Goal: Task Accomplishment & Management: Complete application form

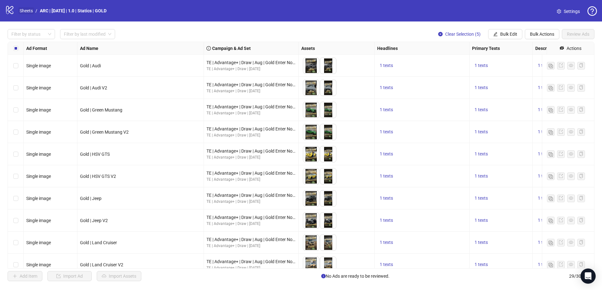
click at [29, 11] on link "Sheets" at bounding box center [26, 10] width 16 height 7
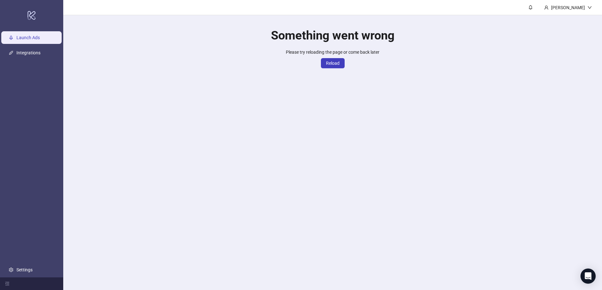
click at [327, 69] on div "Something went wrong Please try reloading the page or come back later Reload" at bounding box center [332, 44] width 539 height 58
click at [328, 62] on span "Reload" at bounding box center [333, 63] width 14 height 5
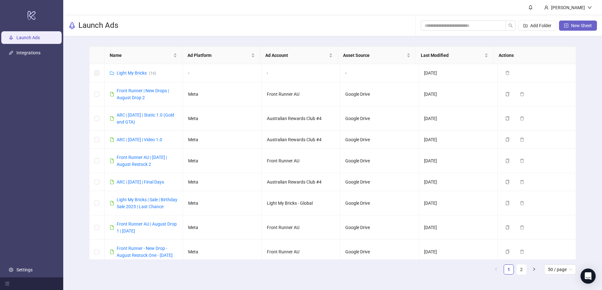
click at [570, 27] on button "New Sheet" at bounding box center [578, 26] width 38 height 10
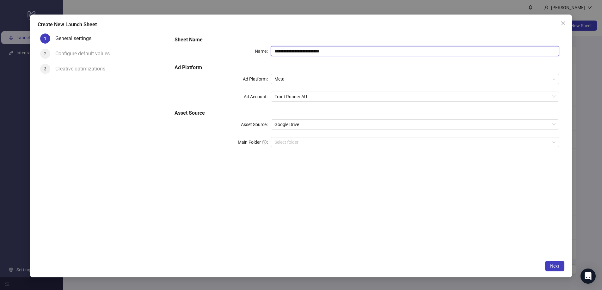
click at [357, 50] on input "**********" at bounding box center [415, 51] width 289 height 10
drag, startPoint x: 357, startPoint y: 50, endPoint x: 249, endPoint y: 34, distance: 109.0
click at [249, 34] on div "**********" at bounding box center [367, 96] width 390 height 124
click at [324, 52] on input "**********" at bounding box center [415, 51] width 289 height 10
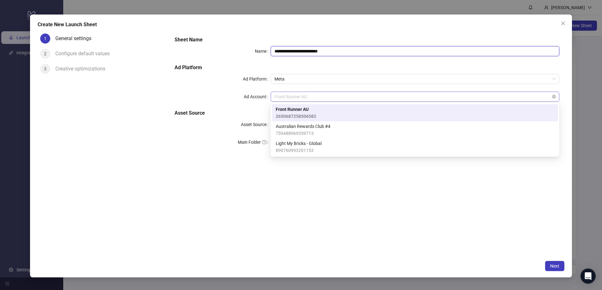
click at [352, 93] on span "Front Runner AU" at bounding box center [414, 96] width 281 height 9
type input "**********"
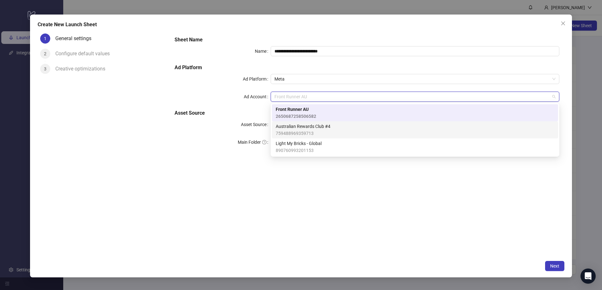
click at [311, 129] on span "Australian Rewards Club #4" at bounding box center [303, 126] width 55 height 7
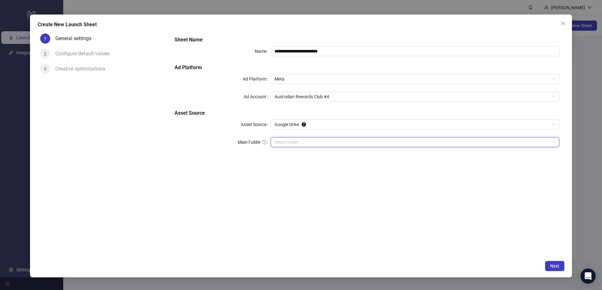
click at [307, 139] on input "Main Folder" at bounding box center [411, 141] width 275 height 9
click at [554, 265] on span "Next" at bounding box center [554, 266] width 9 height 5
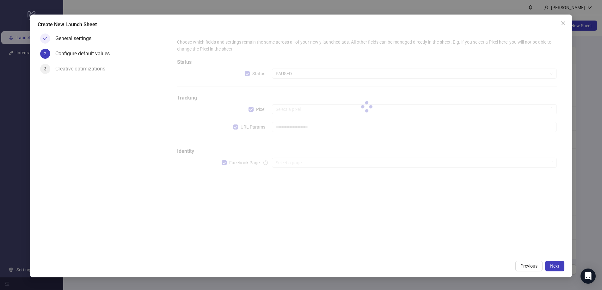
type input "**********"
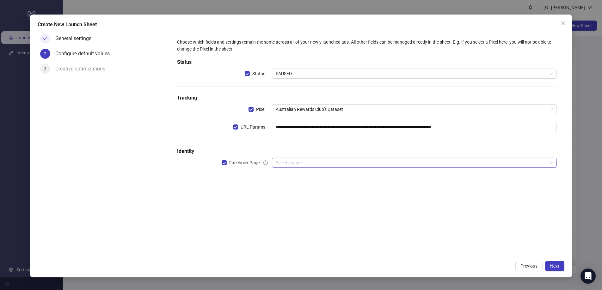
click at [300, 164] on input "search" at bounding box center [411, 162] width 271 height 9
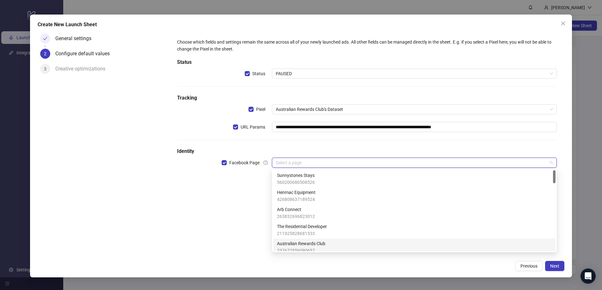
click at [296, 245] on span "Australian Rewards Club" at bounding box center [301, 243] width 48 height 7
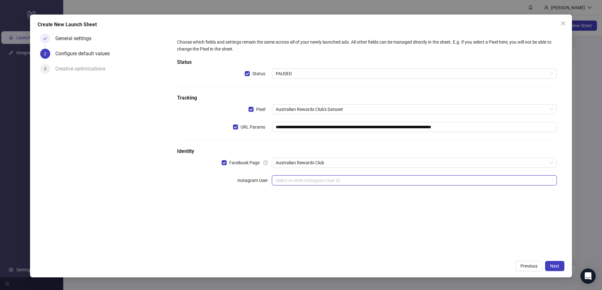
click at [306, 180] on input "search" at bounding box center [411, 180] width 271 height 9
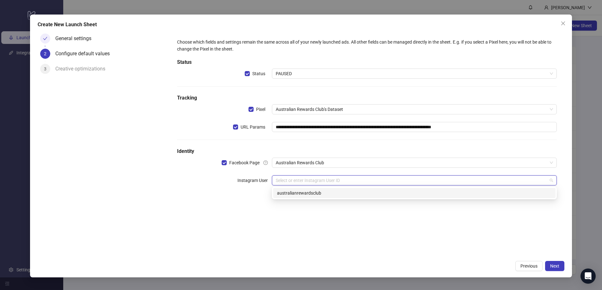
click at [301, 193] on div "australianrewardsclub" at bounding box center [414, 193] width 275 height 7
click at [296, 199] on input "search" at bounding box center [411, 197] width 271 height 9
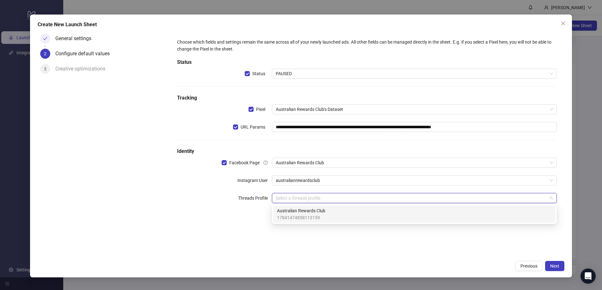
click at [301, 211] on span "Australian Rewards Club" at bounding box center [301, 210] width 48 height 7
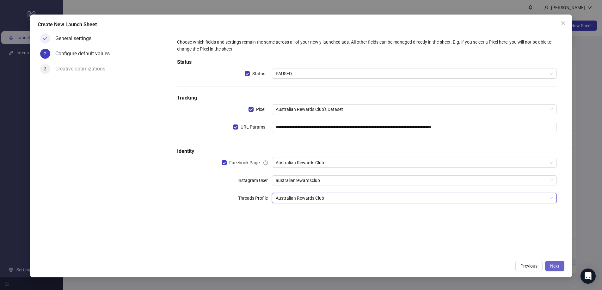
click at [559, 263] on button "Next" at bounding box center [554, 266] width 19 height 10
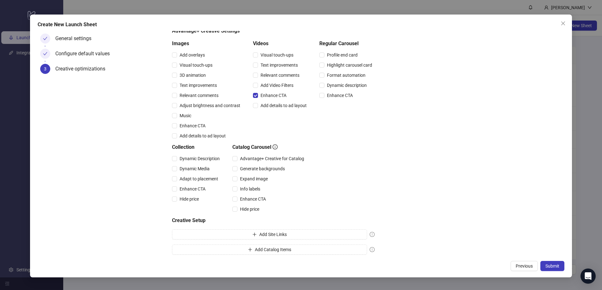
scroll to position [56, 0]
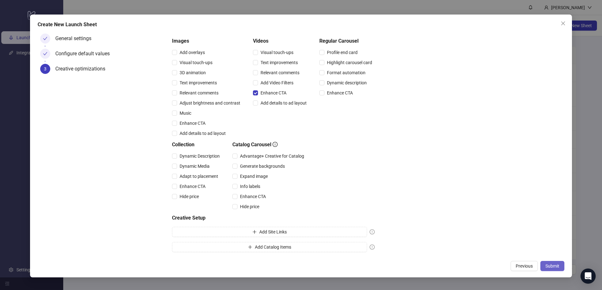
click at [547, 266] on span "Submit" at bounding box center [552, 266] width 14 height 5
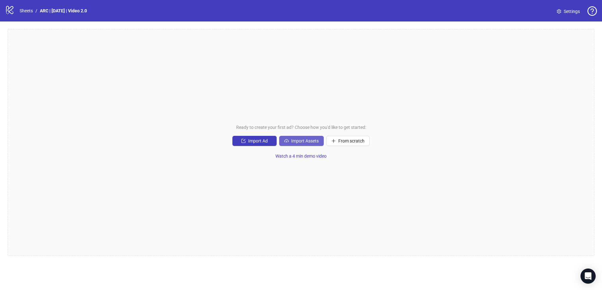
click at [298, 143] on span "Import Assets" at bounding box center [304, 140] width 27 height 5
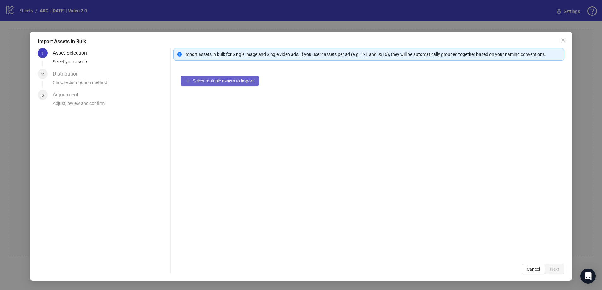
click at [215, 81] on span "Select multiple assets to import" at bounding box center [223, 80] width 61 height 5
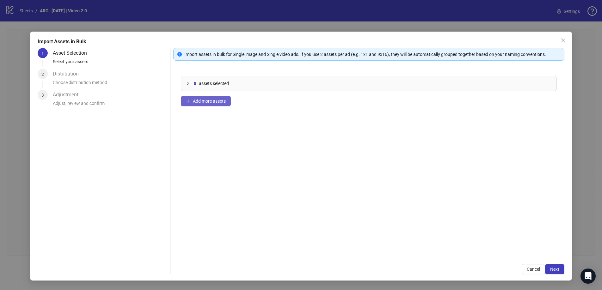
click at [199, 100] on span "Add more assets" at bounding box center [209, 101] width 33 height 5
click at [210, 101] on span "Add more assets" at bounding box center [209, 101] width 33 height 5
click at [557, 271] on span "Next" at bounding box center [554, 269] width 9 height 5
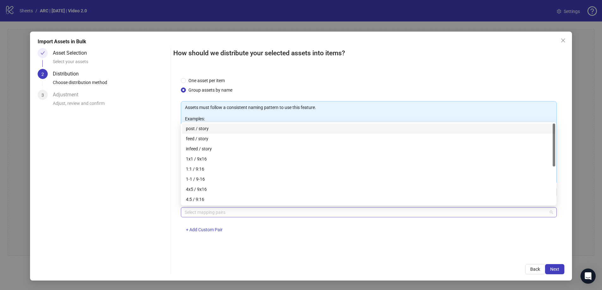
click at [209, 215] on div at bounding box center [365, 212] width 366 height 9
click at [217, 190] on div "4x5 / 9x16" at bounding box center [368, 189] width 365 height 7
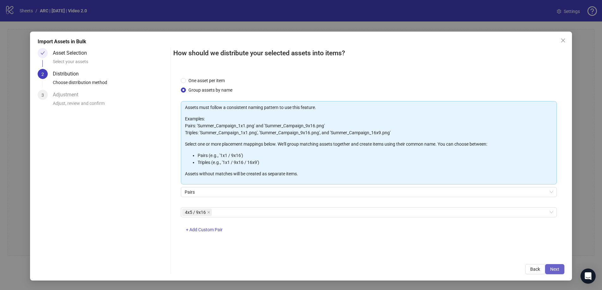
click at [554, 265] on button "Next" at bounding box center [554, 269] width 19 height 10
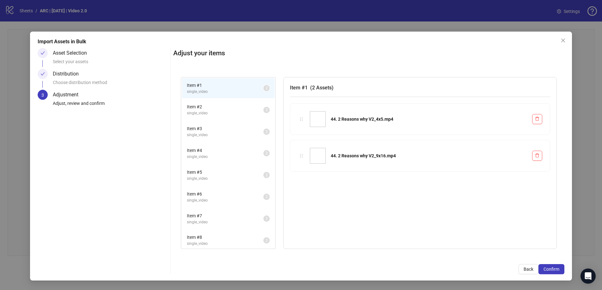
click at [217, 107] on span "Item # 2" at bounding box center [225, 106] width 76 height 7
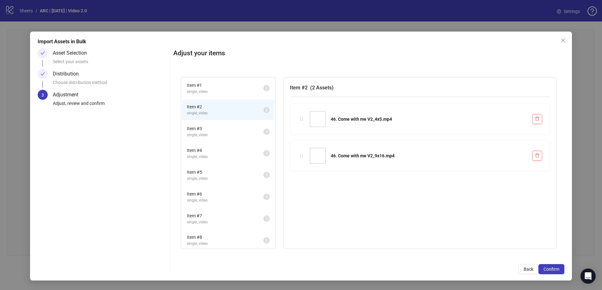
click at [211, 128] on span "Item # 3" at bounding box center [225, 128] width 76 height 7
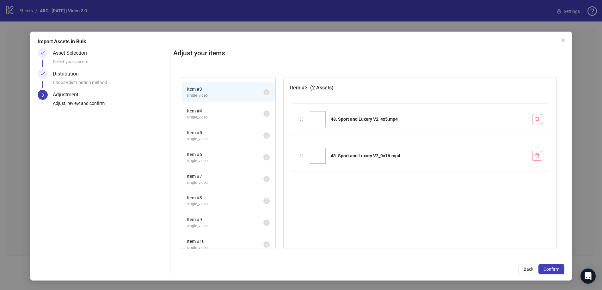
scroll to position [177, 0]
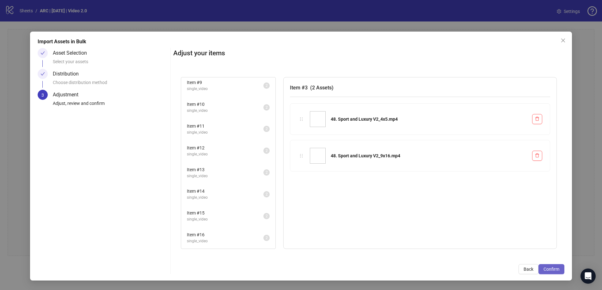
click at [558, 268] on span "Confirm" at bounding box center [551, 269] width 16 height 5
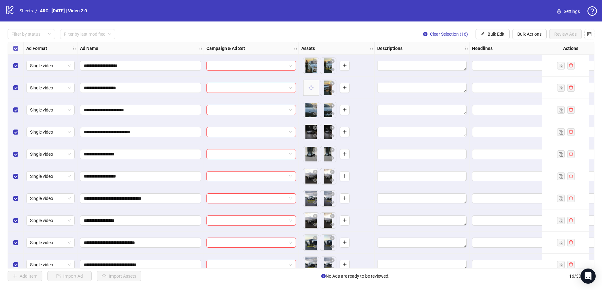
click at [15, 51] on label "Select all rows" at bounding box center [15, 48] width 5 height 7
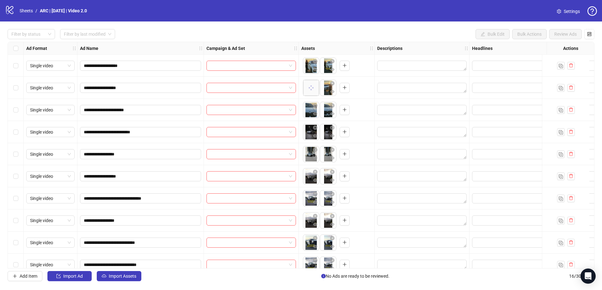
click at [15, 60] on div "Select row 1" at bounding box center [16, 66] width 16 height 22
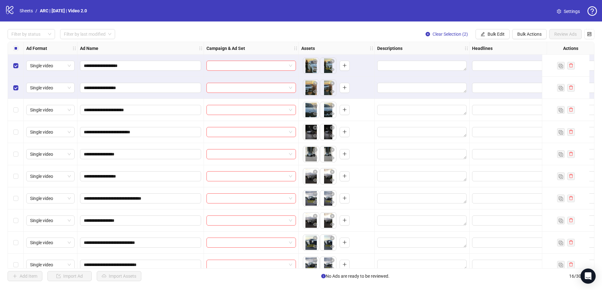
click at [15, 113] on div "Select row 3" at bounding box center [16, 110] width 16 height 22
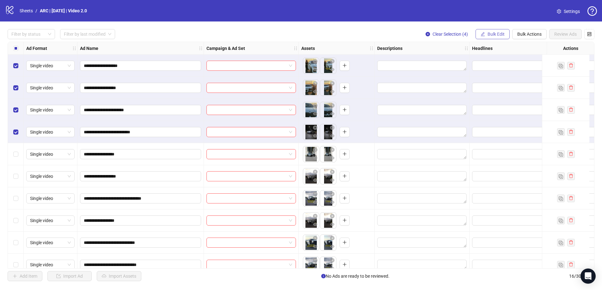
click at [492, 32] on span "Bulk Edit" at bounding box center [495, 34] width 17 height 5
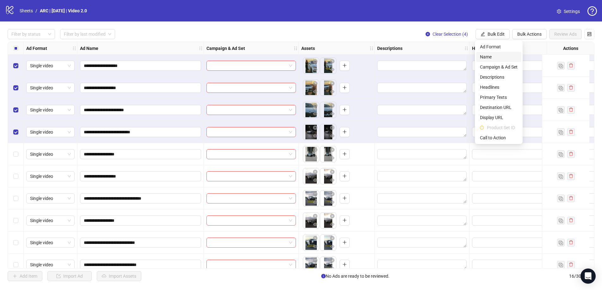
click at [491, 54] on span "Name" at bounding box center [499, 56] width 38 height 7
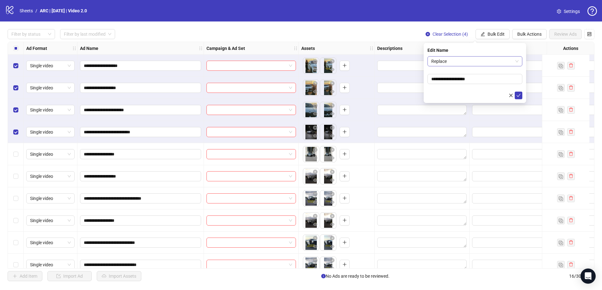
click at [454, 59] on span "Replace" at bounding box center [474, 61] width 87 height 9
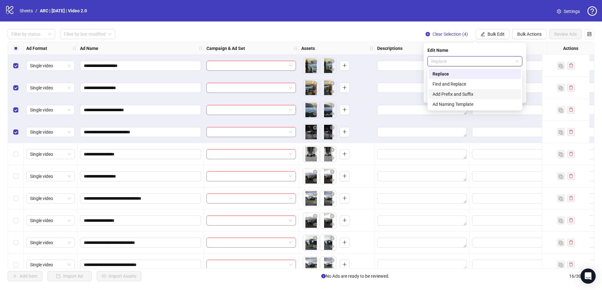
click at [457, 95] on div "Add Prefix and Suffix" at bounding box center [474, 94] width 85 height 7
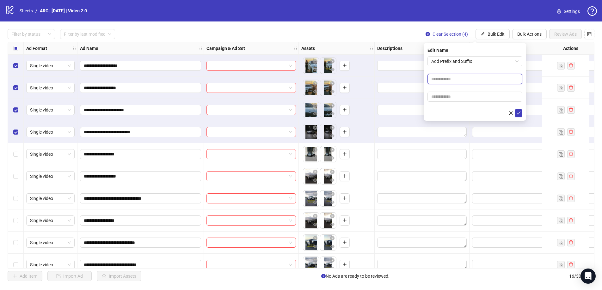
click at [441, 80] on input "text" at bounding box center [474, 79] width 95 height 10
click at [456, 81] on input "text" at bounding box center [474, 79] width 95 height 10
type input "*****"
click at [520, 112] on icon "check" at bounding box center [518, 113] width 4 height 3
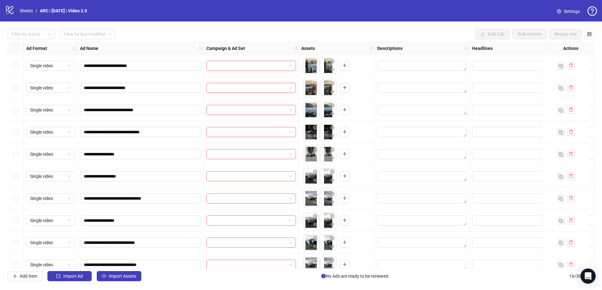
click at [10, 153] on div "Select row 5" at bounding box center [16, 154] width 16 height 22
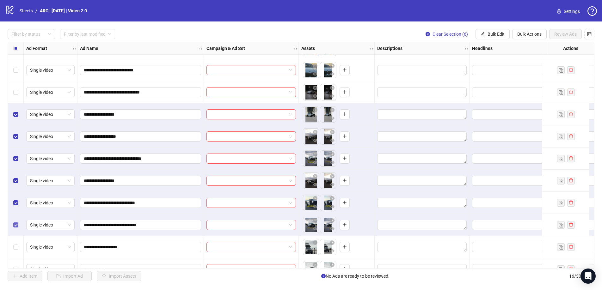
scroll to position [39, 0]
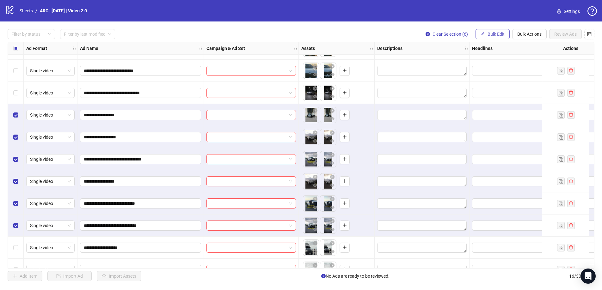
click at [484, 33] on button "Bulk Edit" at bounding box center [492, 34] width 34 height 10
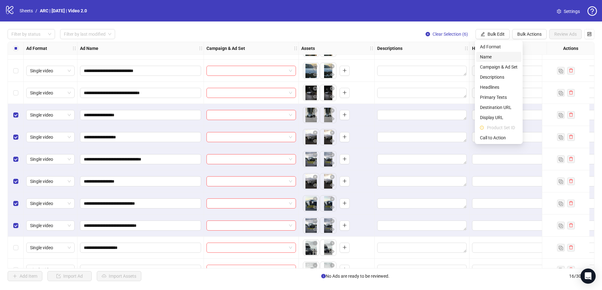
click at [487, 57] on span "Name" at bounding box center [499, 56] width 38 height 7
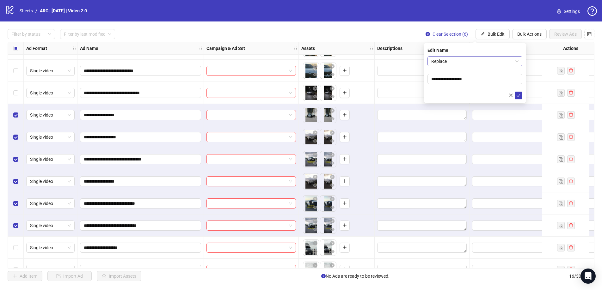
click at [459, 62] on span "Replace" at bounding box center [474, 61] width 87 height 9
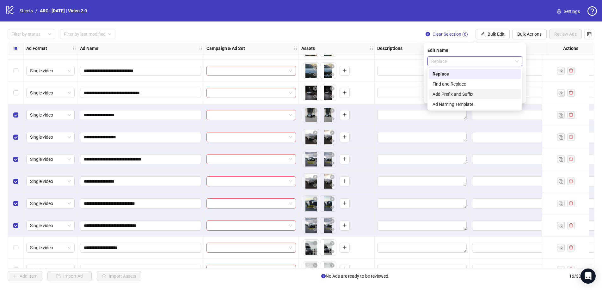
drag, startPoint x: 444, startPoint y: 82, endPoint x: 440, endPoint y: 92, distance: 10.1
click at [440, 92] on div "Replace Find and Replace Add Prefix and Suffix Ad Naming Template" at bounding box center [475, 89] width 92 height 40
click at [440, 92] on div "Add Prefix and Suffix" at bounding box center [474, 94] width 85 height 7
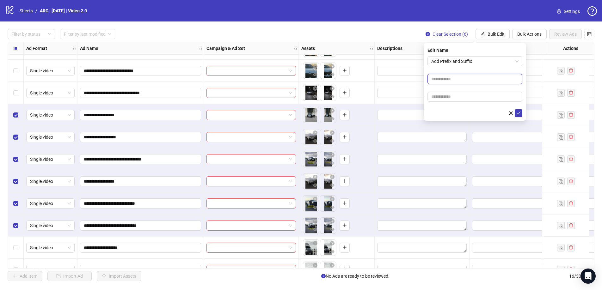
click at [437, 77] on input "text" at bounding box center [474, 79] width 95 height 10
type input "*******"
click at [519, 113] on icon "check" at bounding box center [518, 113] width 4 height 3
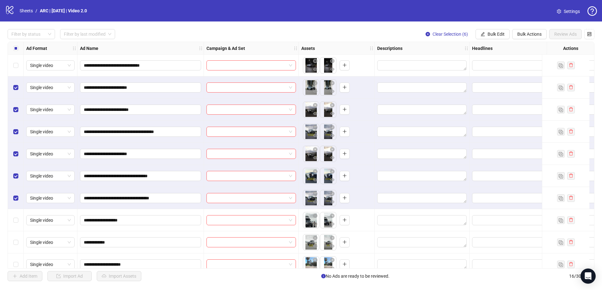
scroll to position [56, 0]
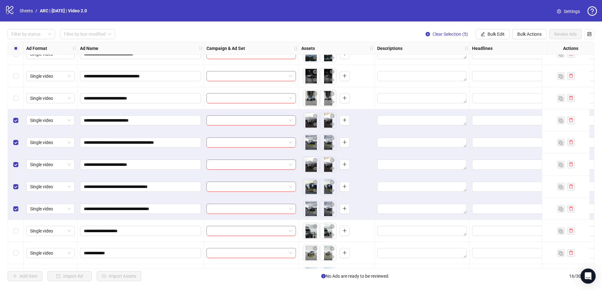
click at [16, 130] on div "Select row 6" at bounding box center [16, 120] width 16 height 22
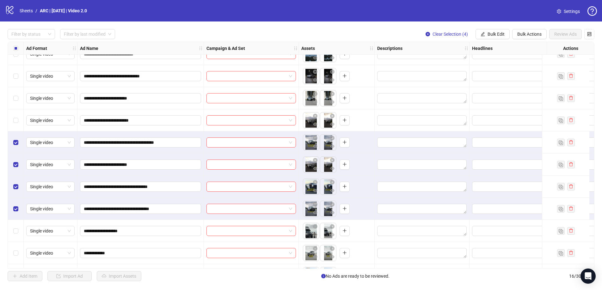
click at [14, 148] on div "Select row 7" at bounding box center [16, 142] width 16 height 22
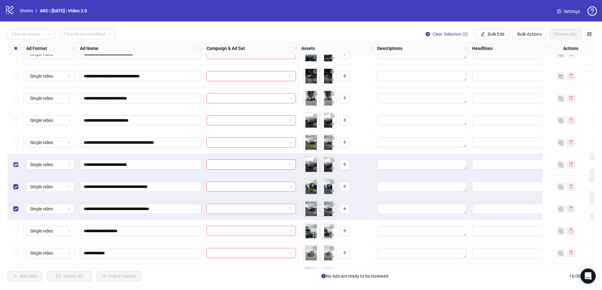
click at [14, 161] on label "Select row 8" at bounding box center [15, 164] width 5 height 7
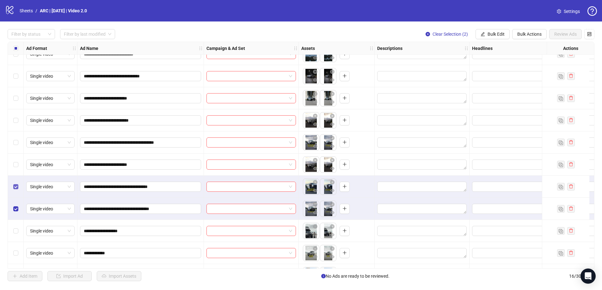
click at [16, 183] on label "Select row 9" at bounding box center [15, 186] width 5 height 7
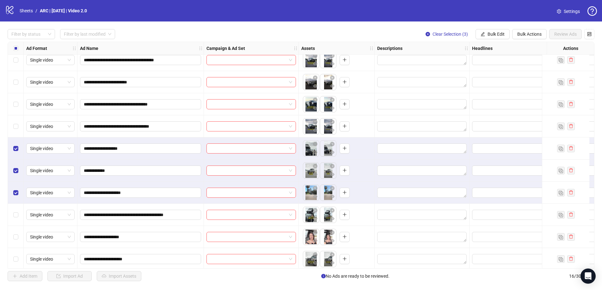
scroll to position [140, 0]
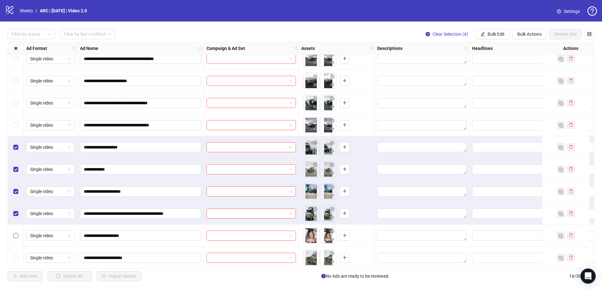
click at [16, 238] on label "Select row 15" at bounding box center [15, 235] width 5 height 7
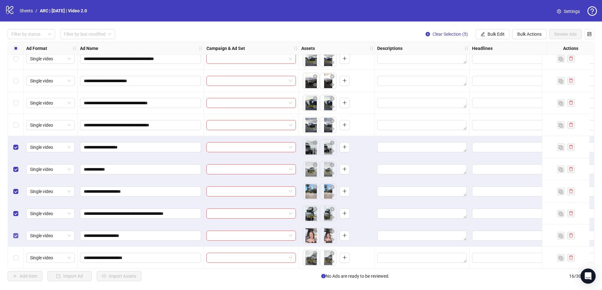
scroll to position [143, 0]
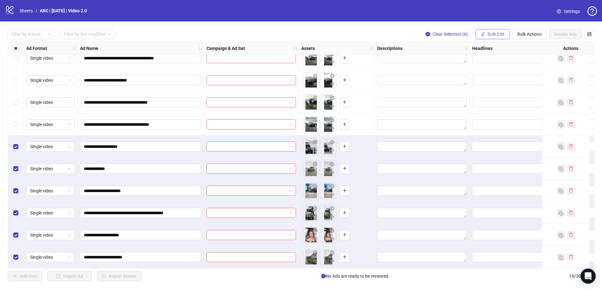
click at [491, 33] on span "Bulk Edit" at bounding box center [495, 34] width 17 height 5
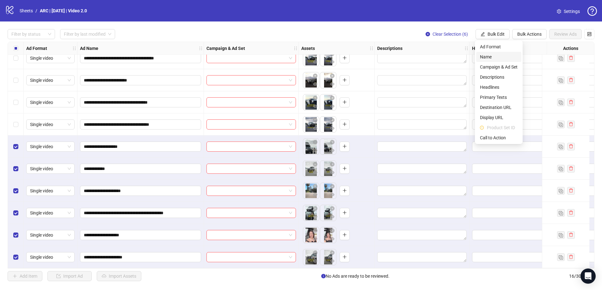
click at [489, 57] on span "Name" at bounding box center [499, 56] width 38 height 7
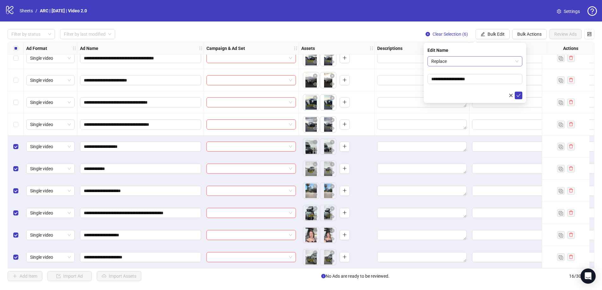
click at [460, 63] on span "Replace" at bounding box center [474, 61] width 87 height 9
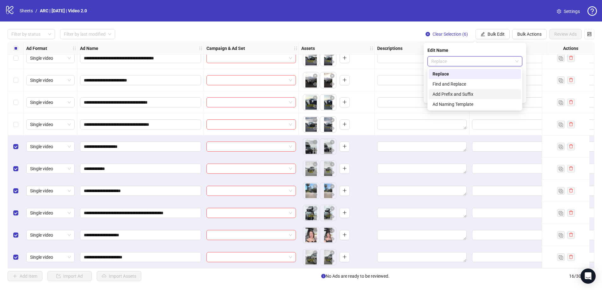
click at [454, 89] on div "Add Prefix and Suffix" at bounding box center [475, 94] width 92 height 10
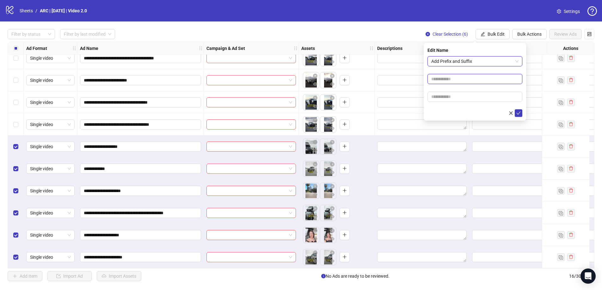
click at [447, 80] on input "text" at bounding box center [474, 79] width 95 height 10
type input "**********"
click at [517, 112] on icon "check" at bounding box center [518, 113] width 4 height 4
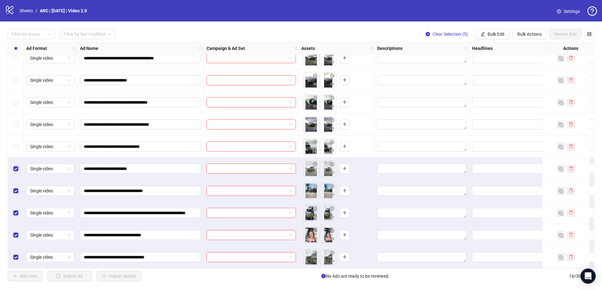
click at [18, 162] on div "Select row 12" at bounding box center [16, 169] width 16 height 22
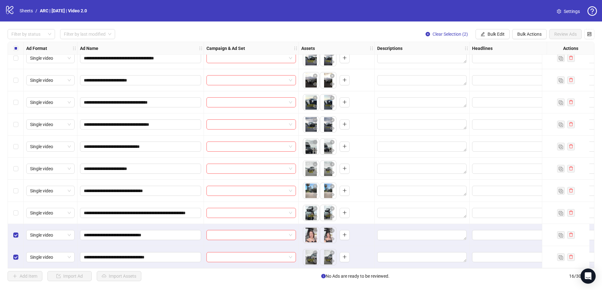
click at [14, 240] on div "Select row 15" at bounding box center [16, 235] width 16 height 22
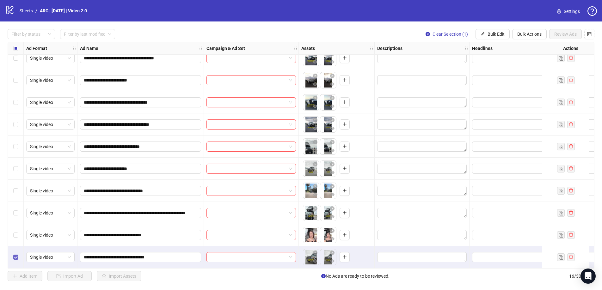
click at [15, 254] on label "Select row 16" at bounding box center [15, 257] width 5 height 7
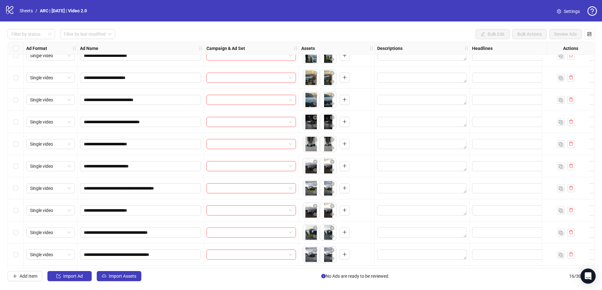
scroll to position [0, 0]
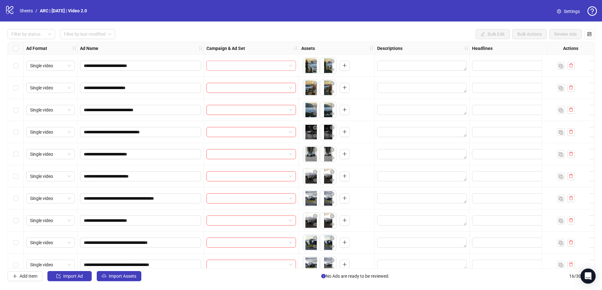
click at [232, 64] on input "search" at bounding box center [248, 65] width 76 height 9
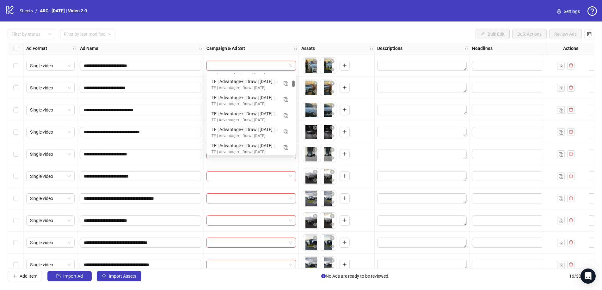
scroll to position [222, 0]
click at [405, 64] on textarea "Edit values" at bounding box center [421, 66] width 89 height 10
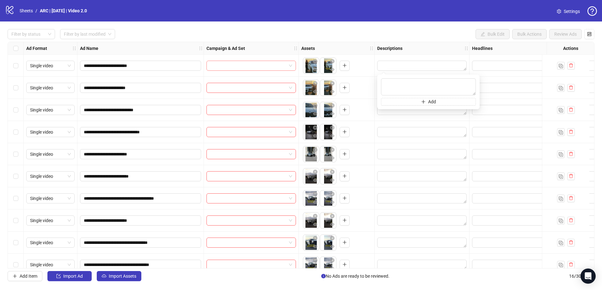
click at [284, 66] on input "search" at bounding box center [248, 65] width 76 height 9
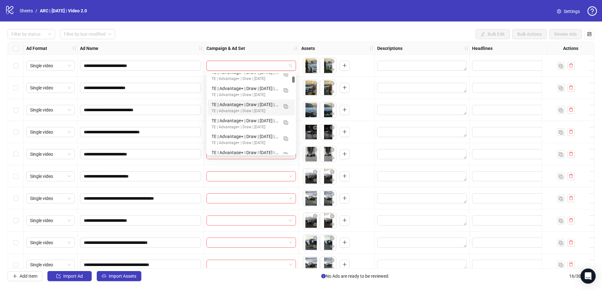
scroll to position [95, 0]
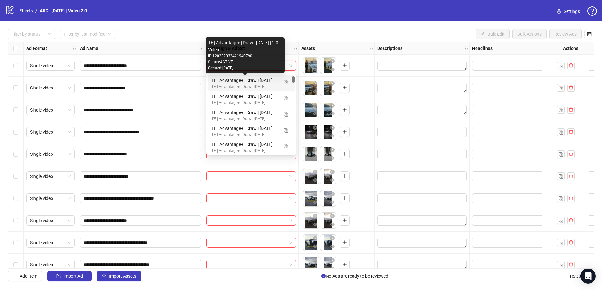
click at [236, 63] on div "Status: ACTIVE" at bounding box center [245, 62] width 74 height 6
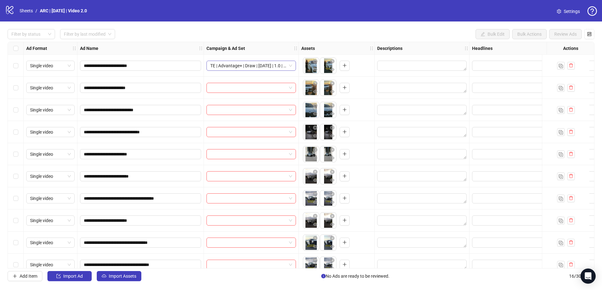
click at [278, 64] on span "TE | Advantage+ | Draw | [DATE] | 1.0 | Video" at bounding box center [251, 65] width 82 height 9
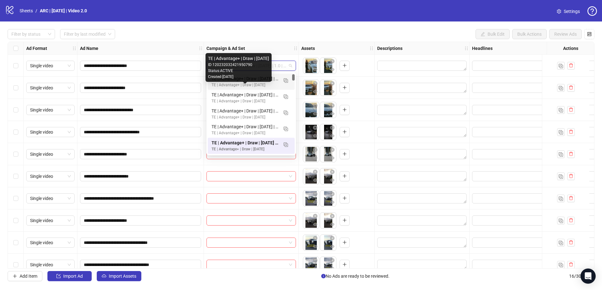
scroll to position [18, 0]
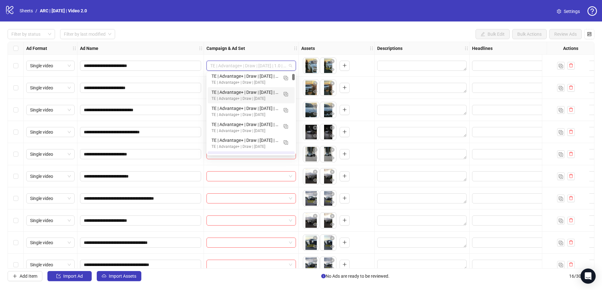
click at [277, 64] on span "TE | Advantage+ | Draw | [DATE] | 1.0 | Video" at bounding box center [251, 65] width 82 height 9
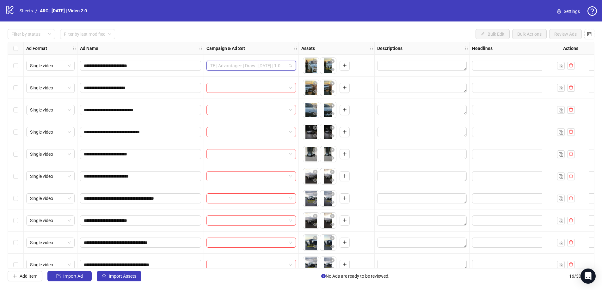
click at [266, 69] on span "TE | Advantage+ | Draw | [DATE] | 1.0 | Video" at bounding box center [251, 65] width 82 height 9
click at [285, 63] on span "TE | Advantage+ | Draw | [DATE] | 1.0 | Video" at bounding box center [251, 65] width 82 height 9
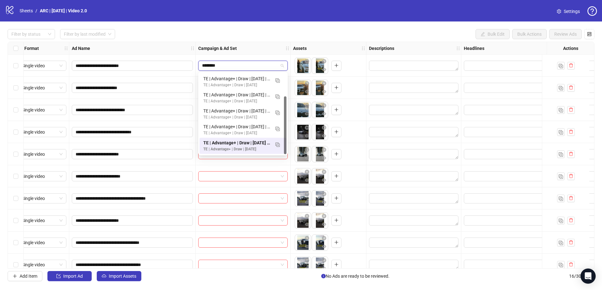
type input "*********"
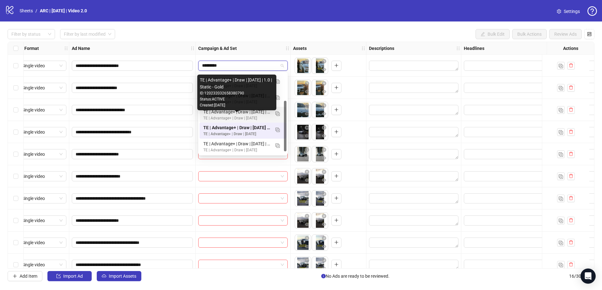
scroll to position [48, 0]
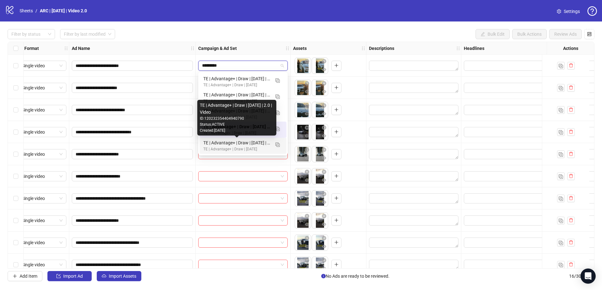
click at [216, 143] on div "TE | Advantage+ | Draw | [DATE] | 2.0 | Video" at bounding box center [236, 142] width 67 height 7
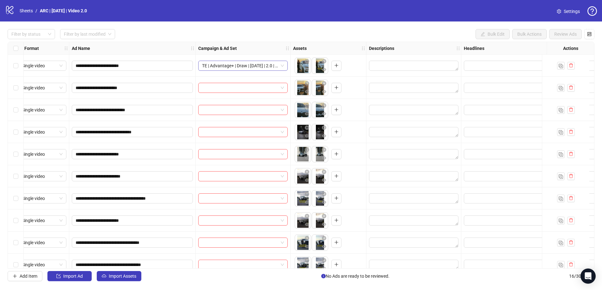
click at [265, 65] on span "TE | Advantage+ | Draw | [DATE] | 2.0 | Video" at bounding box center [243, 65] width 82 height 9
click at [269, 34] on div "Filter by status Filter by last modified Bulk Edit Bulk Actions Review Ads" at bounding box center [301, 34] width 587 height 10
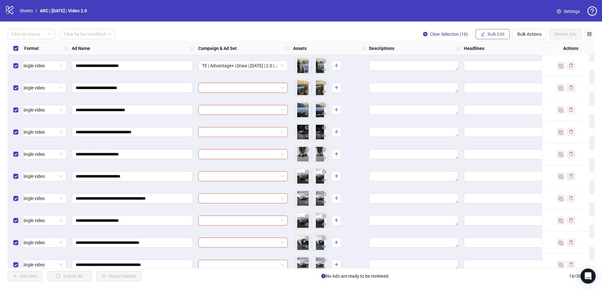
click at [490, 38] on button "Bulk Edit" at bounding box center [492, 34] width 34 height 10
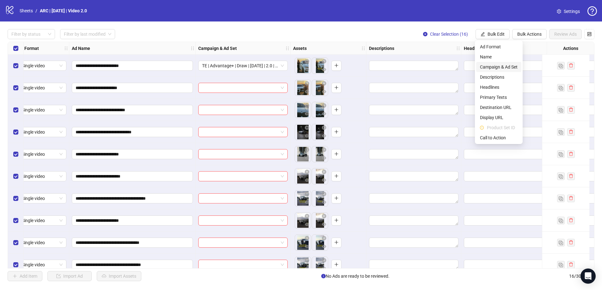
click at [498, 65] on span "Campaign & Ad Set" at bounding box center [499, 67] width 38 height 7
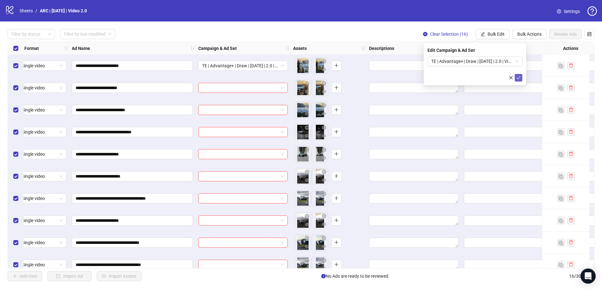
click at [520, 77] on icon "check" at bounding box center [518, 78] width 4 height 4
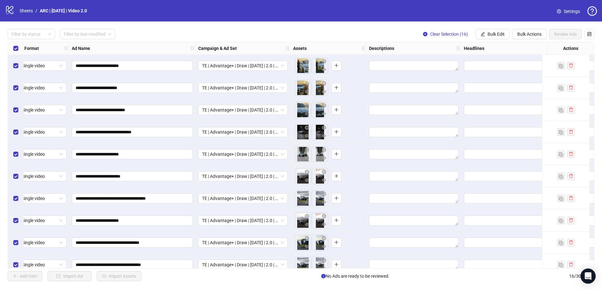
scroll to position [0, 0]
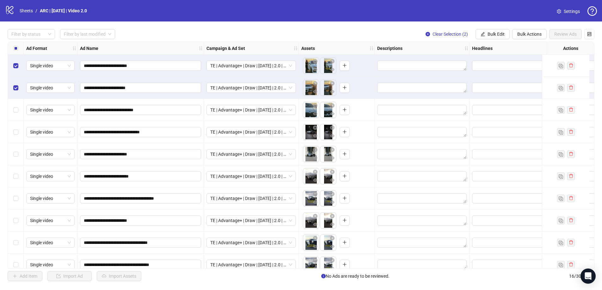
click at [15, 51] on label "Select all rows" at bounding box center [15, 48] width 5 height 7
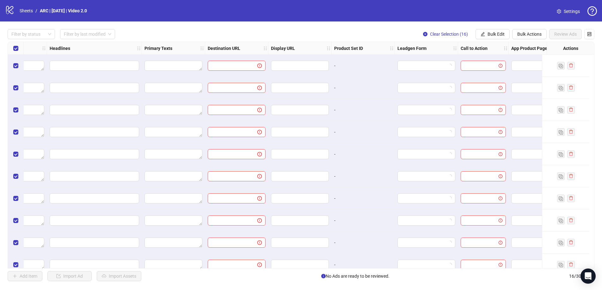
scroll to position [0, 452]
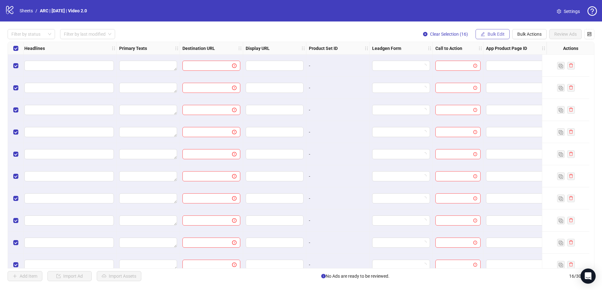
click at [489, 36] on span "Bulk Edit" at bounding box center [495, 34] width 17 height 5
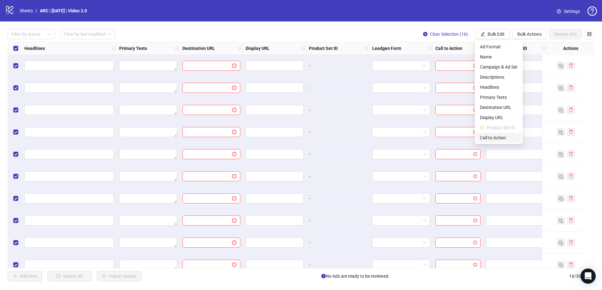
click at [497, 138] on span "Call to Action" at bounding box center [499, 137] width 38 height 7
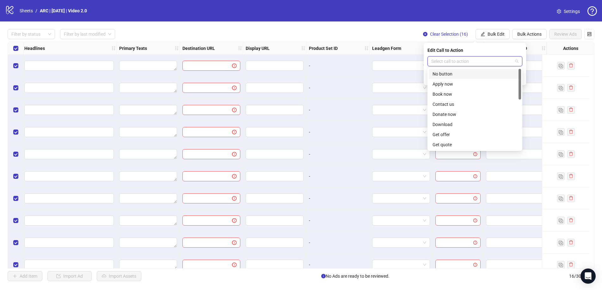
click at [445, 61] on input "search" at bounding box center [472, 61] width 82 height 9
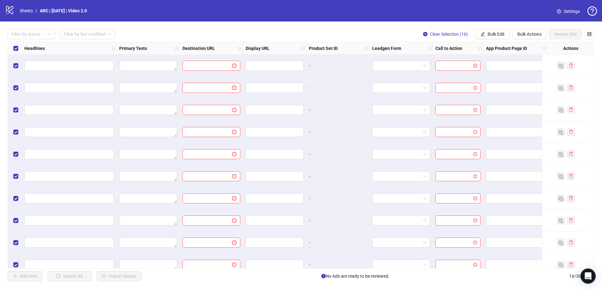
click at [407, 38] on div "Filter by status Filter by last modified Clear Selection (16) Bulk Edit Bulk Ac…" at bounding box center [301, 34] width 587 height 10
click at [493, 33] on span "Bulk Edit" at bounding box center [495, 34] width 17 height 5
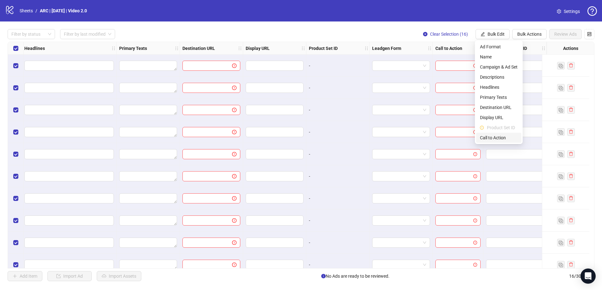
click at [490, 138] on span "Call to Action" at bounding box center [499, 137] width 38 height 7
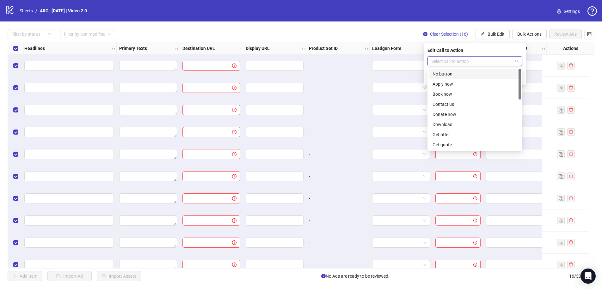
click at [472, 59] on input "search" at bounding box center [472, 61] width 82 height 9
click at [448, 135] on div "Get offer" at bounding box center [474, 134] width 85 height 7
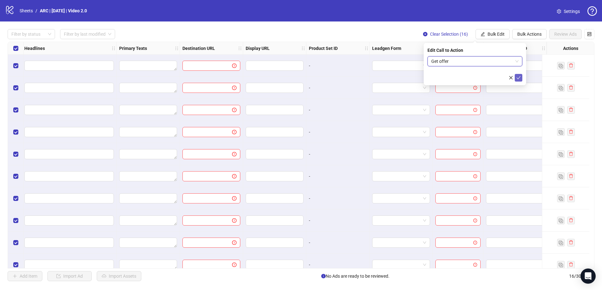
click at [520, 76] on icon "check" at bounding box center [518, 78] width 4 height 4
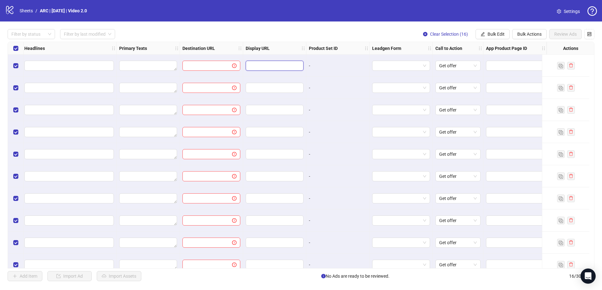
click at [269, 64] on input "text" at bounding box center [273, 65] width 49 height 7
click at [491, 33] on span "Bulk Edit" at bounding box center [495, 34] width 17 height 5
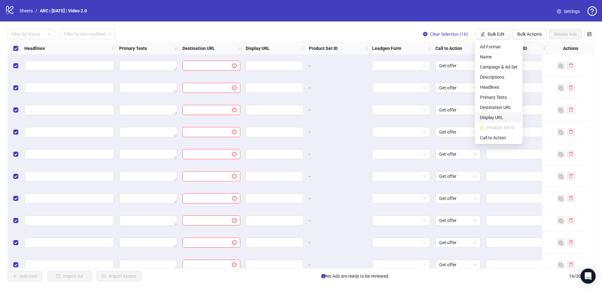
click at [491, 119] on span "Display URL" at bounding box center [499, 117] width 38 height 7
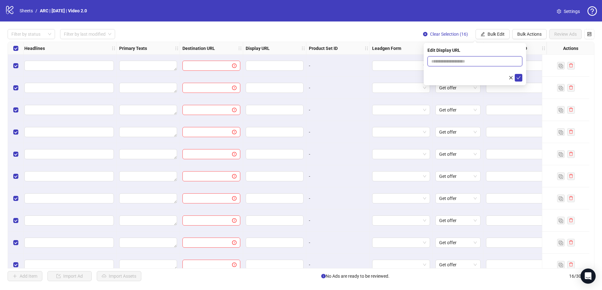
click at [463, 61] on input "text" at bounding box center [474, 61] width 95 height 10
type input "**********"
click at [517, 76] on icon "check" at bounding box center [518, 78] width 4 height 4
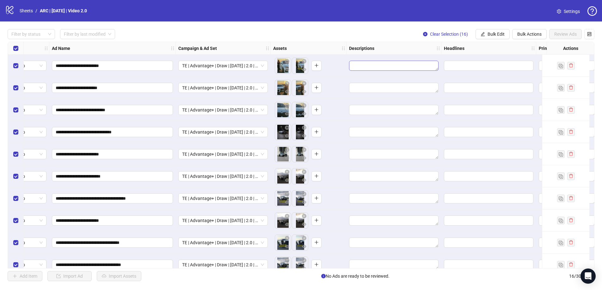
scroll to position [0, 0]
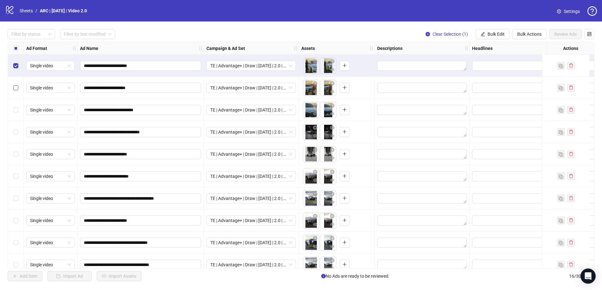
click at [14, 84] on label "Select row 2" at bounding box center [15, 87] width 5 height 7
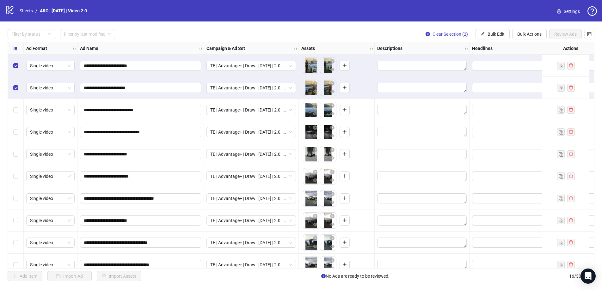
click at [15, 104] on div "Select row 3" at bounding box center [16, 110] width 16 height 22
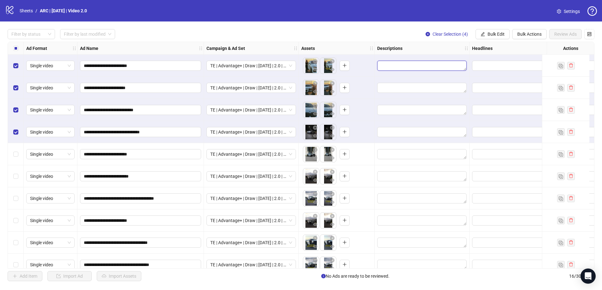
click at [421, 65] on textarea "Edit values" at bounding box center [421, 66] width 89 height 10
click at [401, 65] on textarea "Edit values" at bounding box center [421, 66] width 89 height 10
click at [393, 85] on textarea at bounding box center [428, 86] width 95 height 17
paste textarea "**********"
type textarea "**********"
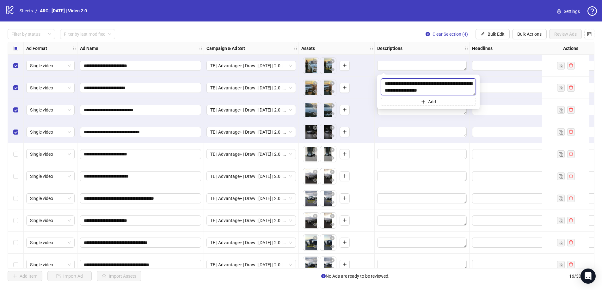
scroll to position [53, 0]
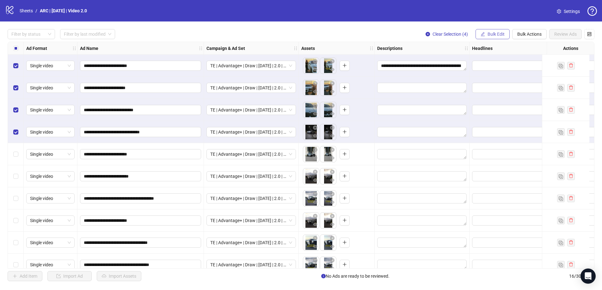
click at [489, 33] on span "Bulk Edit" at bounding box center [495, 34] width 17 height 5
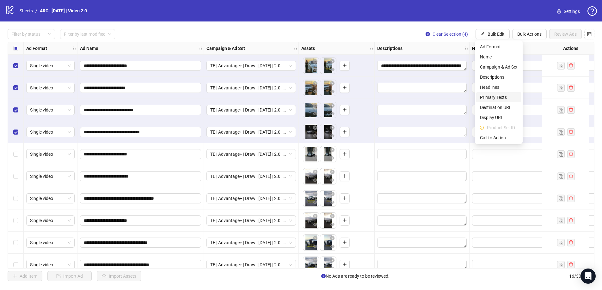
click at [489, 99] on span "Primary Texts" at bounding box center [499, 97] width 38 height 7
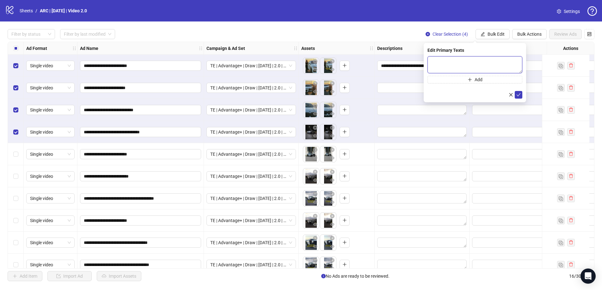
click at [490, 62] on textarea at bounding box center [474, 64] width 95 height 17
paste textarea "**********"
type textarea "**********"
click at [520, 94] on icon "check" at bounding box center [518, 95] width 4 height 4
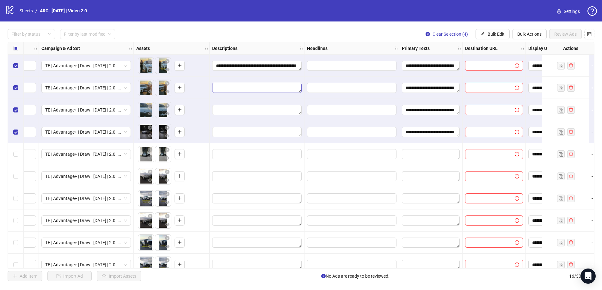
scroll to position [0, 160]
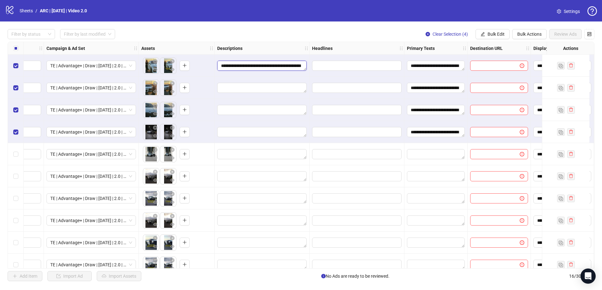
click at [263, 65] on textarea "**********" at bounding box center [261, 66] width 89 height 10
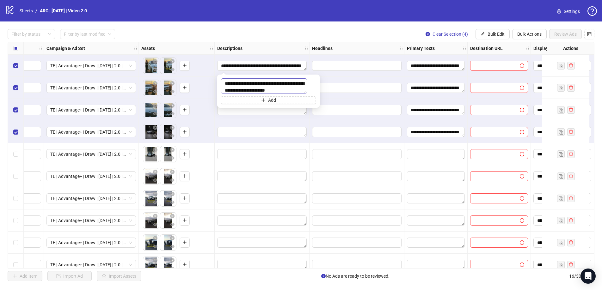
type textarea "**********"
click at [271, 184] on div at bounding box center [262, 176] width 95 height 22
